Goal: Task Accomplishment & Management: Manage account settings

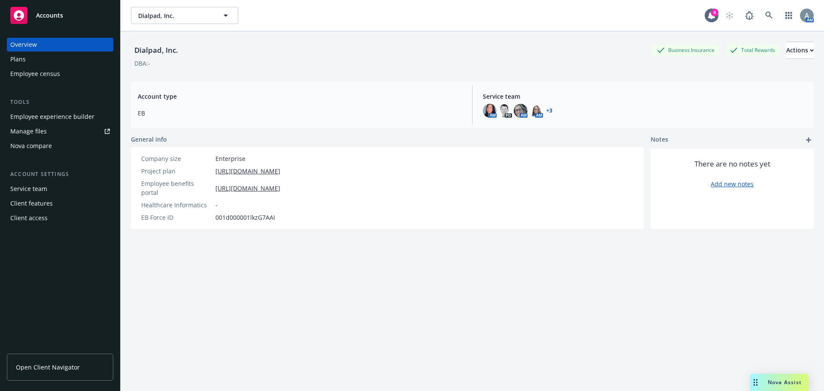
click at [39, 130] on div "Manage files" at bounding box center [28, 131] width 36 height 14
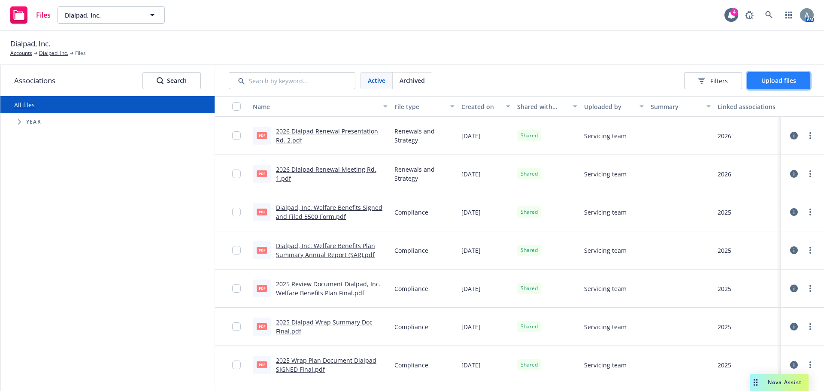
click at [789, 81] on span "Upload files" at bounding box center [778, 80] width 35 height 8
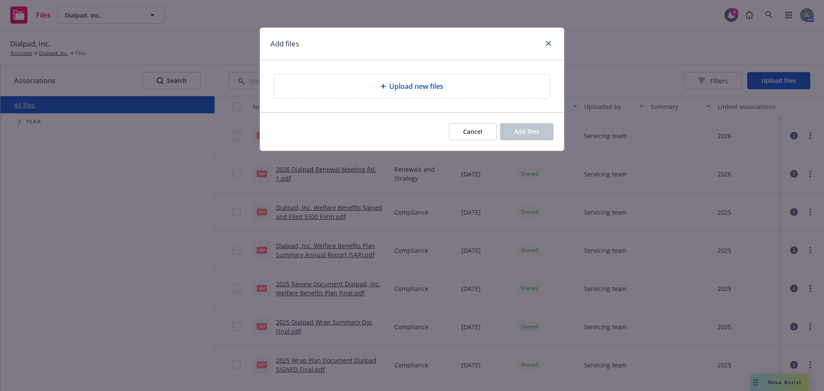
click at [439, 94] on div "Upload new files" at bounding box center [411, 86] width 275 height 24
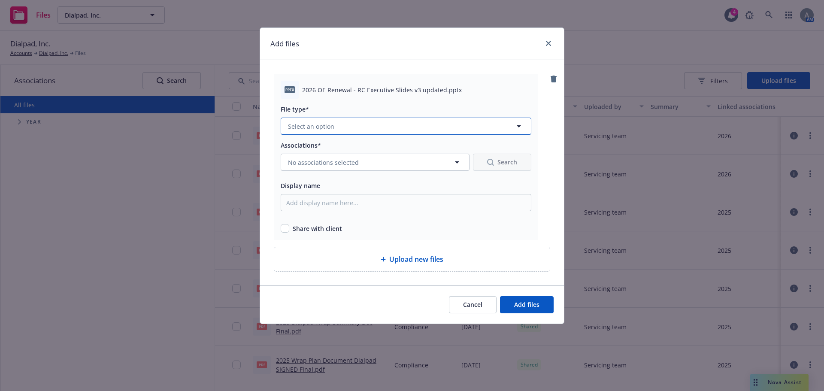
click at [348, 130] on button "Select an option" at bounding box center [406, 126] width 251 height 17
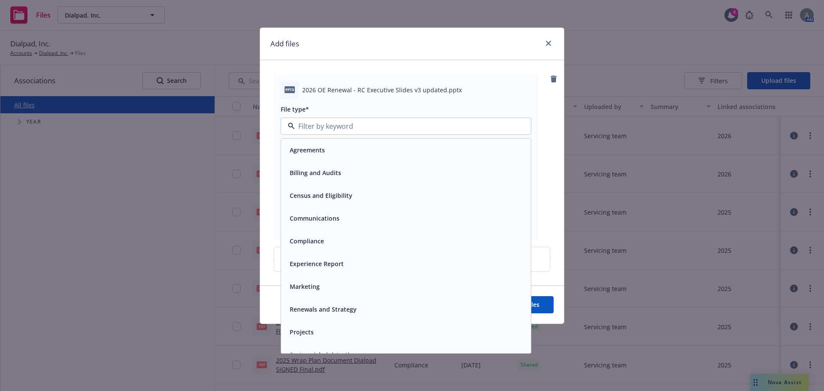
click at [320, 309] on span "Renewals and Strategy" at bounding box center [323, 309] width 67 height 9
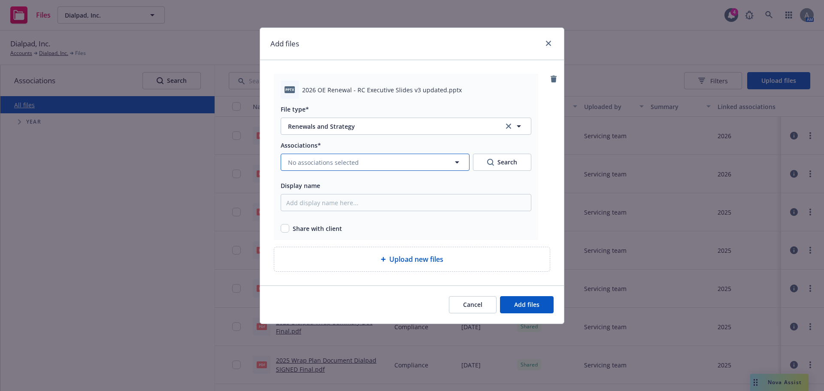
click at [338, 164] on span "No associations selected" at bounding box center [323, 162] width 71 height 9
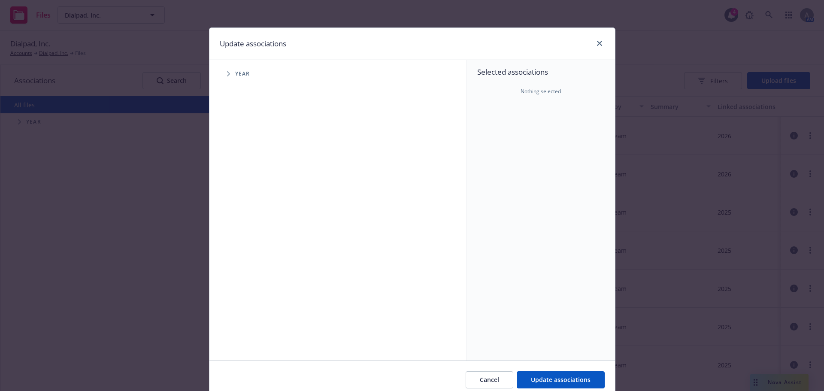
click at [228, 76] on span "Tree Example" at bounding box center [228, 74] width 14 height 14
drag, startPoint x: 248, startPoint y: 214, endPoint x: 261, endPoint y: 218, distance: 13.3
click at [248, 213] on input "Tree Example" at bounding box center [250, 211] width 9 height 9
checkbox input "true"
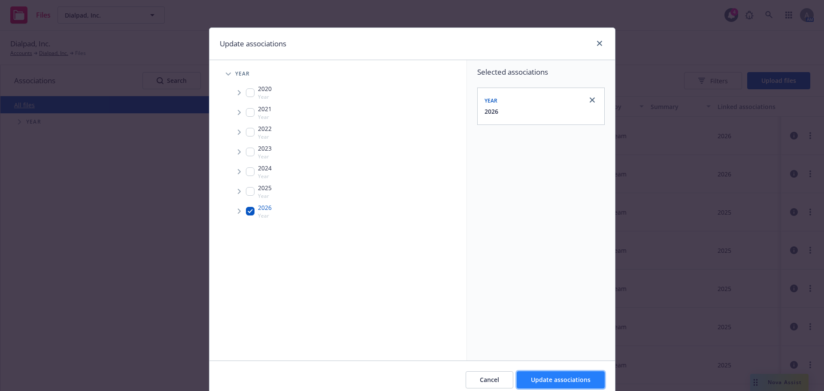
click at [572, 380] on span "Update associations" at bounding box center [561, 379] width 60 height 8
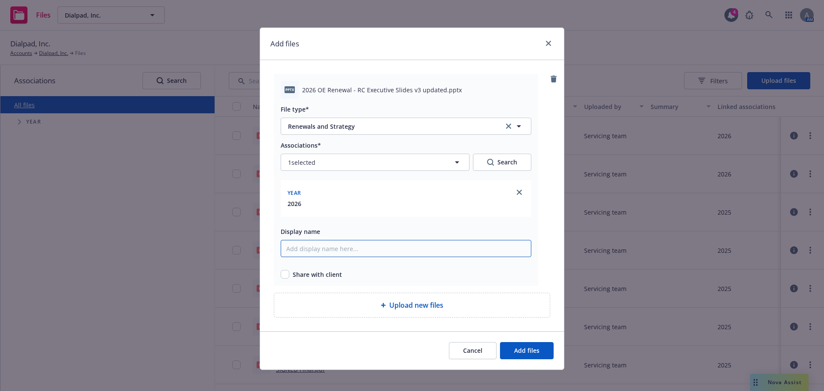
click at [339, 252] on input "Display name" at bounding box center [406, 248] width 251 height 17
drag, startPoint x: 438, startPoint y: 90, endPoint x: 359, endPoint y: 88, distance: 79.0
click at [359, 88] on span "2026 OE Renewal - RC Executive Slides v3 updated.pptx" at bounding box center [382, 89] width 160 height 9
copy span "Executive Slides v3 updated"
click at [350, 250] on input "2026 OE Renewal - RC" at bounding box center [406, 248] width 251 height 17
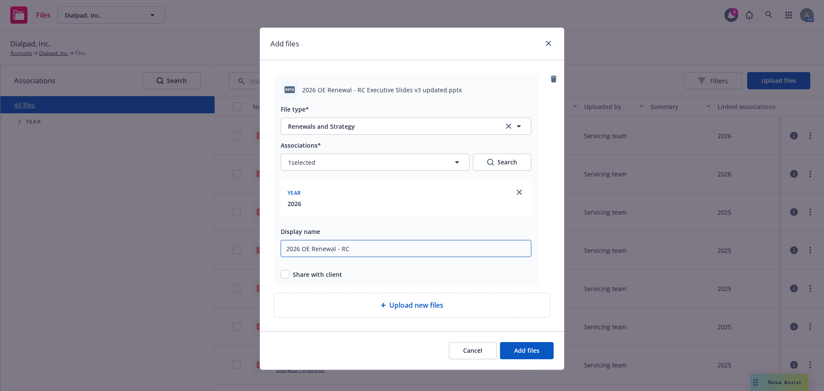
paste input "Executive Slides v3 updated"
drag, startPoint x: 343, startPoint y: 248, endPoint x: 353, endPoint y: 250, distance: 10.5
click at [344, 248] on input "2026 OE Renewal - RC Executive Slides v3 updated" at bounding box center [406, 248] width 251 height 17
type input "2026 OE Renewal - RC Executive Slides v3 updated"
click at [284, 272] on input "checkbox" at bounding box center [285, 274] width 9 height 9
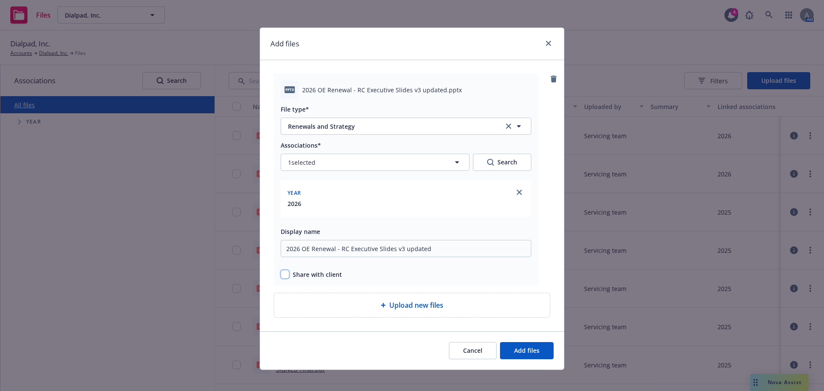
checkbox input "true"
click at [531, 350] on span "Add files" at bounding box center [526, 350] width 25 height 8
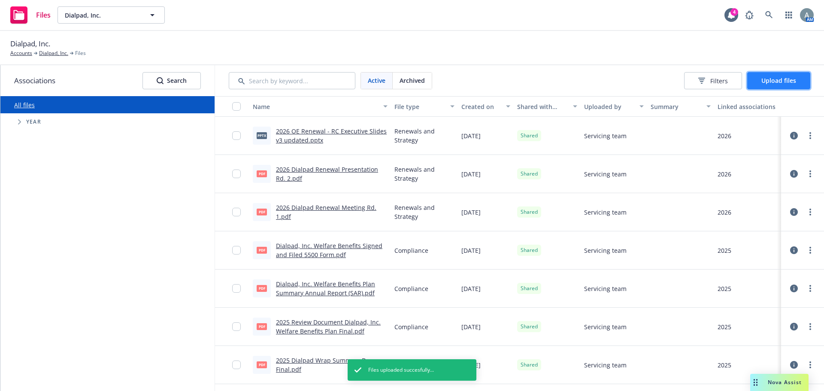
click at [761, 79] on button "Upload files" at bounding box center [778, 80] width 63 height 17
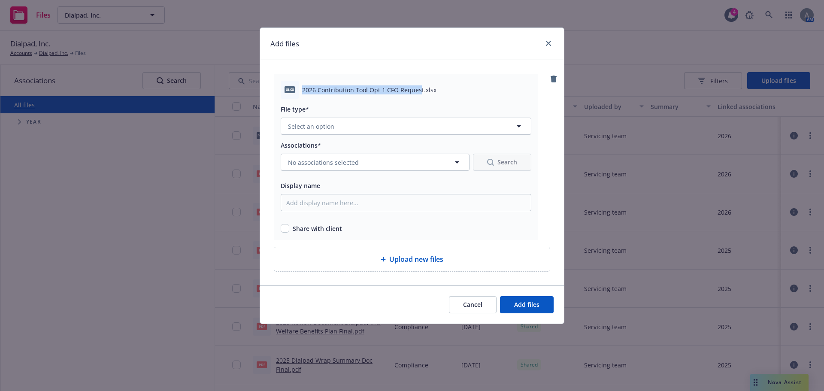
drag, startPoint x: 420, startPoint y: 90, endPoint x: 303, endPoint y: 91, distance: 116.7
click at [303, 91] on span "2026 Contribution Tool Opt 1 CFO Request.xlsx" at bounding box center [369, 89] width 134 height 9
copy span "2026 Contribution Tool Opt 1 CFO Reques"
click at [326, 129] on span "Select an option" at bounding box center [311, 126] width 46 height 9
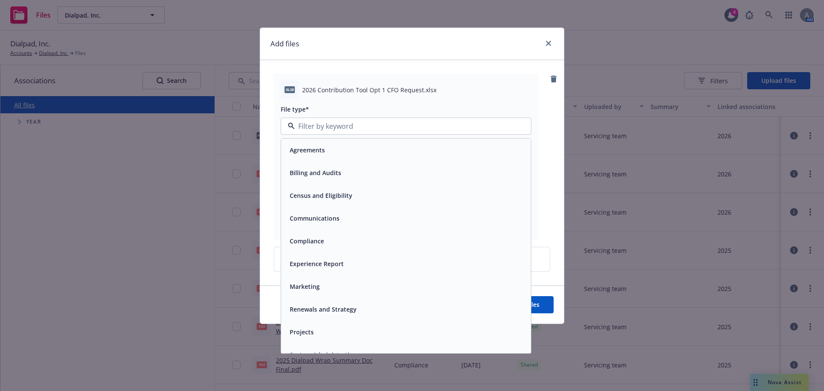
click at [329, 306] on span "Renewals and Strategy" at bounding box center [323, 309] width 67 height 9
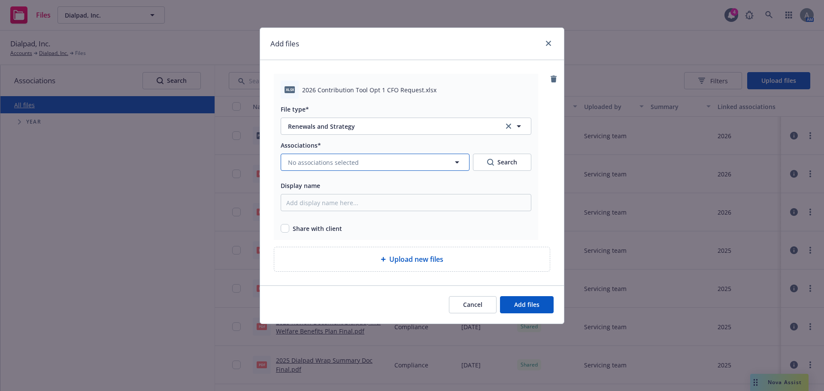
click at [320, 165] on span "No associations selected" at bounding box center [323, 162] width 71 height 9
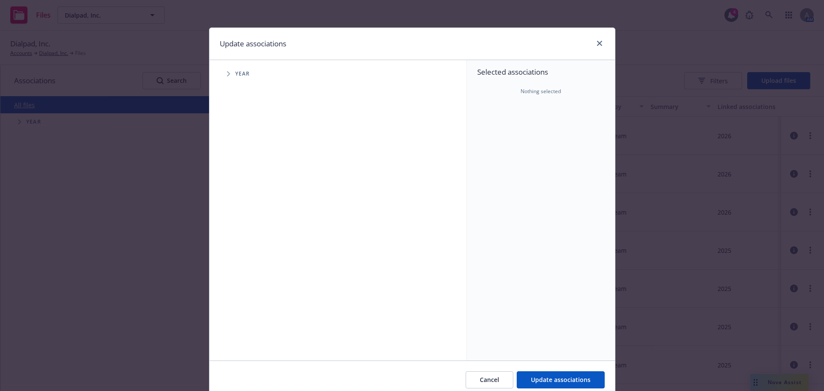
click at [227, 74] on icon "Tree Example" at bounding box center [228, 73] width 3 height 5
click at [248, 211] on input "Tree Example" at bounding box center [250, 211] width 9 height 9
checkbox input "true"
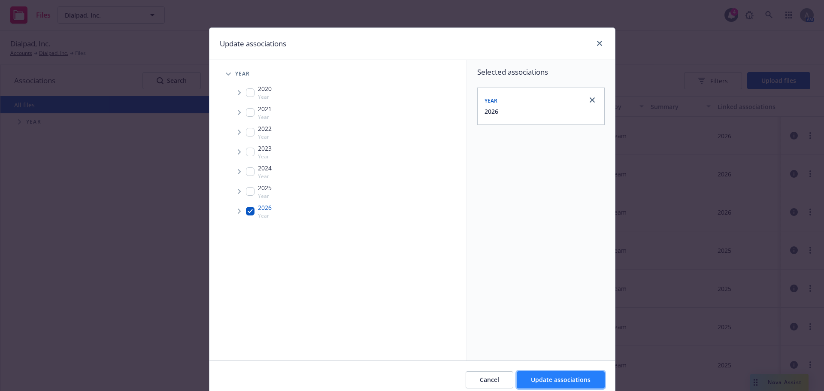
click at [566, 376] on span "Update associations" at bounding box center [561, 379] width 60 height 8
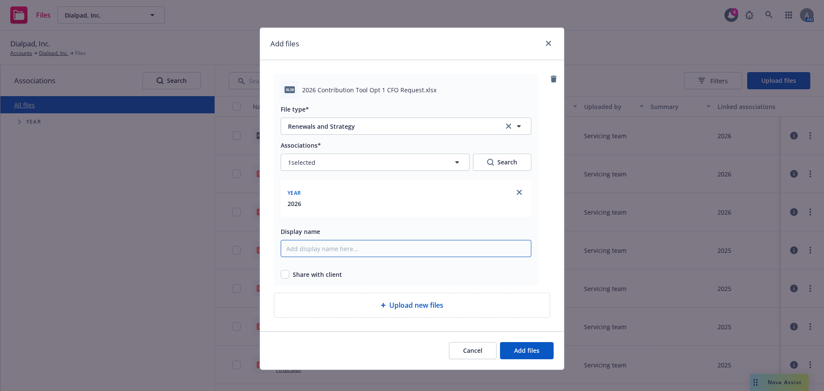
click at [381, 248] on input "Display name" at bounding box center [406, 248] width 251 height 17
paste input "2026 Contribution Tool Opt 1 CFO Reques"
type input "2026 Contribution Tool Opt 1 CFO Request"
click at [281, 276] on input "checkbox" at bounding box center [285, 274] width 9 height 9
checkbox input "true"
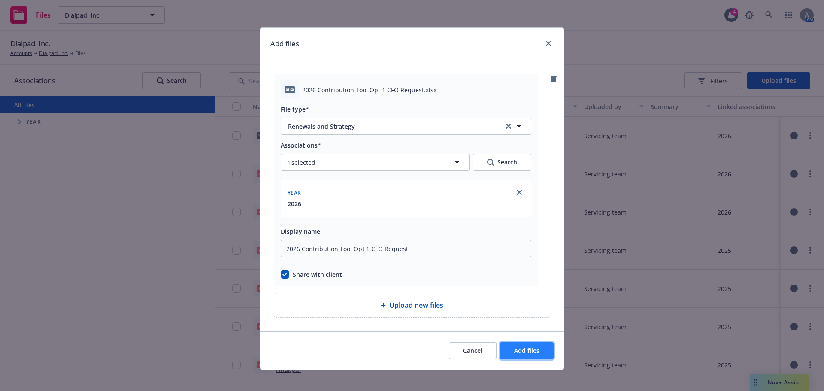
click at [533, 354] on span "Add files" at bounding box center [526, 350] width 25 height 8
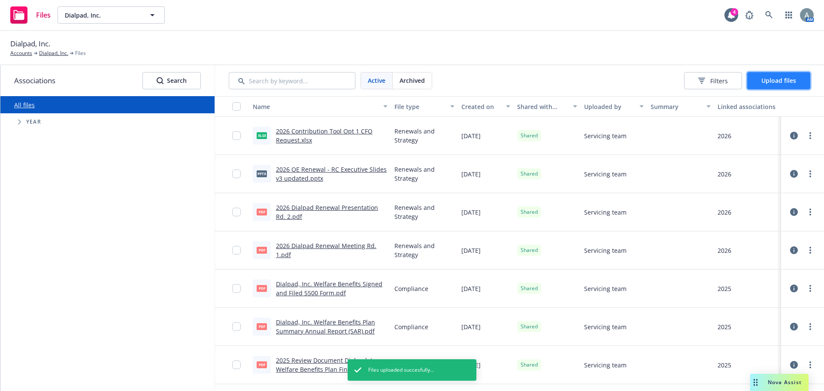
click at [775, 83] on span "Upload files" at bounding box center [778, 80] width 35 height 8
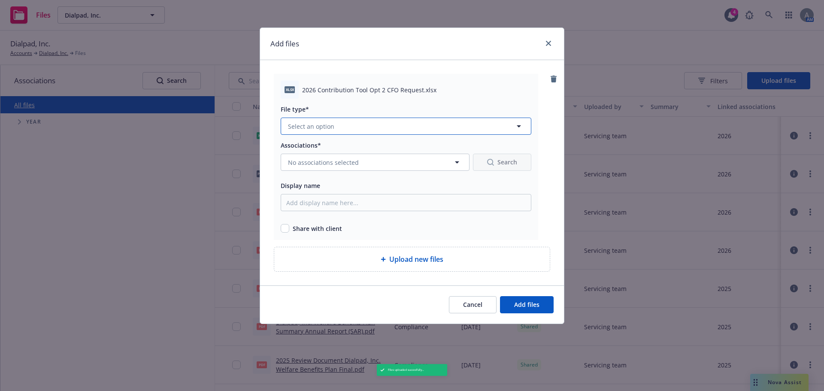
click at [345, 127] on button "Select an option" at bounding box center [406, 126] width 251 height 17
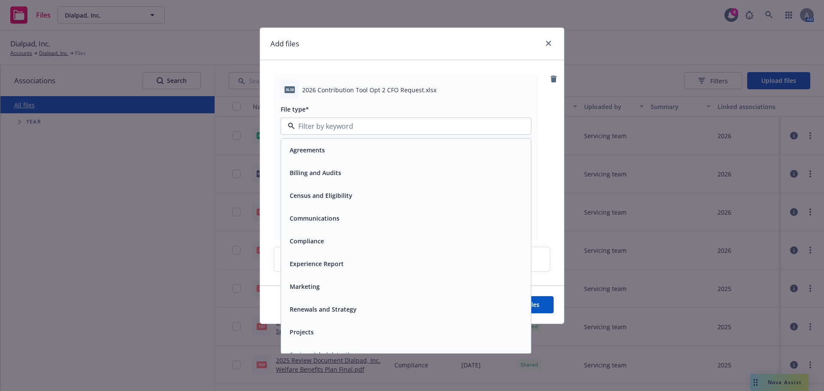
click at [332, 318] on div "Renewals and Strategy" at bounding box center [406, 309] width 250 height 23
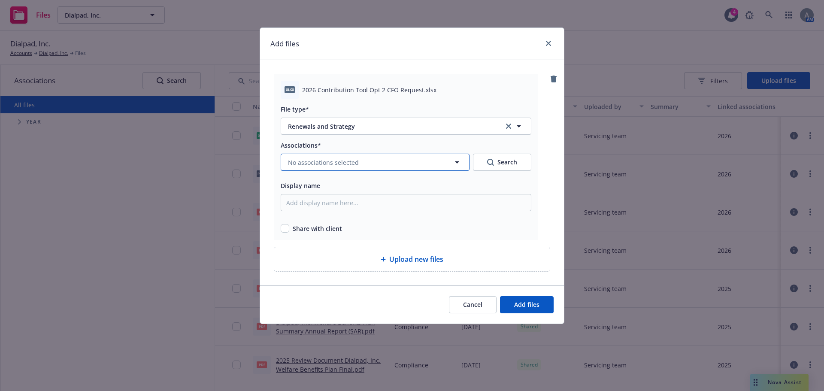
click at [317, 162] on span "No associations selected" at bounding box center [323, 162] width 71 height 9
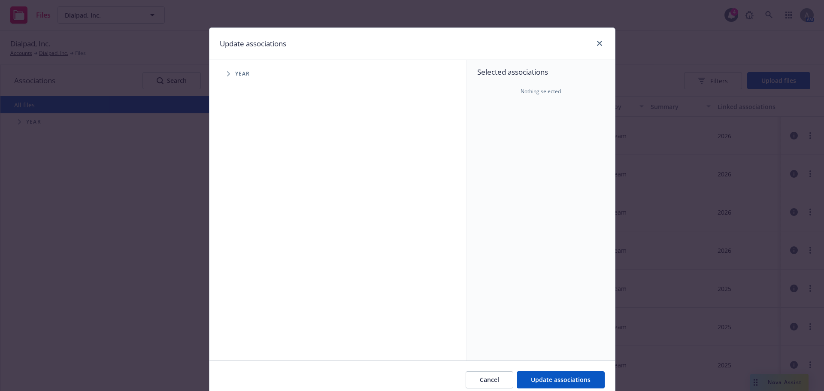
click at [227, 68] on span "Tree Example" at bounding box center [228, 74] width 14 height 14
click at [247, 212] on input "Tree Example" at bounding box center [250, 211] width 9 height 9
checkbox input "true"
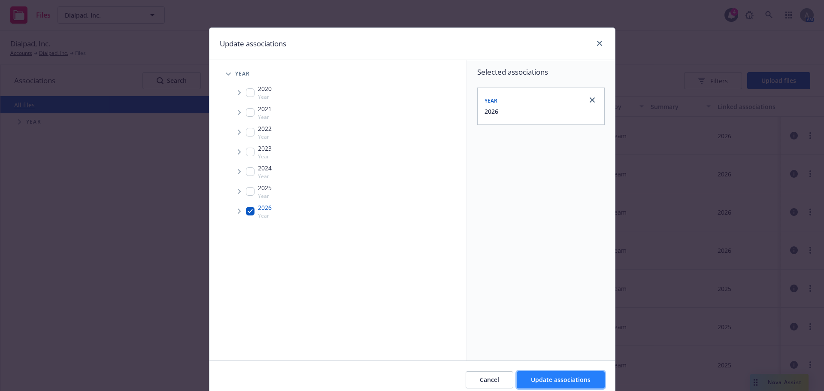
click at [579, 375] on span "Update associations" at bounding box center [561, 379] width 60 height 8
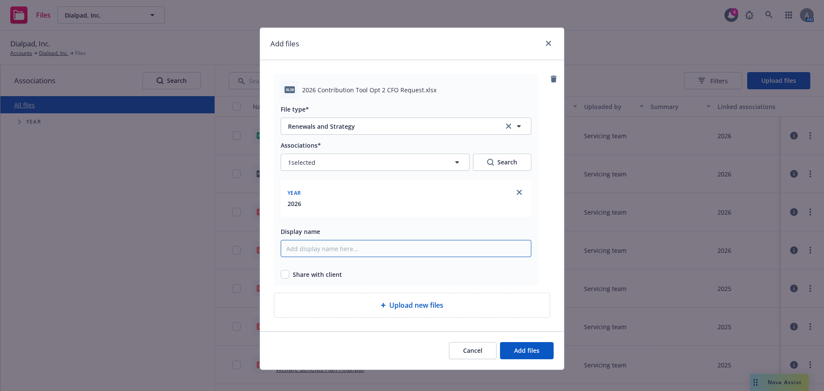
click at [366, 249] on input "Display name" at bounding box center [406, 248] width 251 height 17
drag, startPoint x: 417, startPoint y: 88, endPoint x: 297, endPoint y: 92, distance: 120.2
click at [297, 92] on div "xlsx 2026 Contribution Tool Opt 2 CFO Request.xlsx" at bounding box center [406, 90] width 251 height 18
copy div "2026 Contribution Tool Opt 2 CFO Request"
click at [337, 246] on input "Display name" at bounding box center [406, 248] width 251 height 17
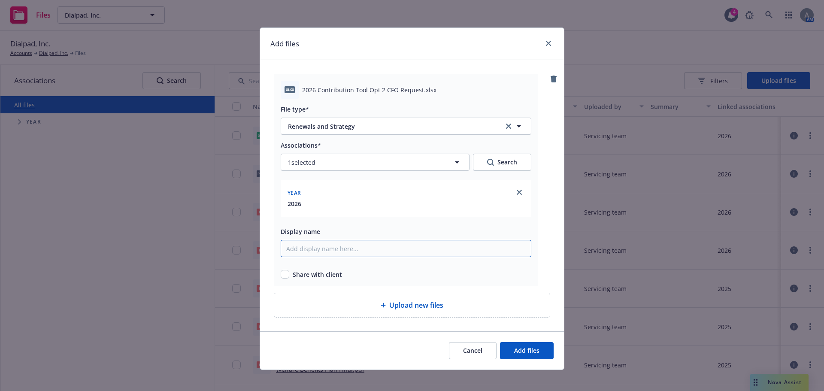
paste input "2026 Contribution Tool Opt 2 CFO Request"
type input "2026 Contribution Tool Opt 2 CFO Request"
click at [284, 272] on input "checkbox" at bounding box center [285, 274] width 9 height 9
checkbox input "true"
click at [520, 348] on span "Add files" at bounding box center [526, 350] width 25 height 8
